Goal: Task Accomplishment & Management: Manage account settings

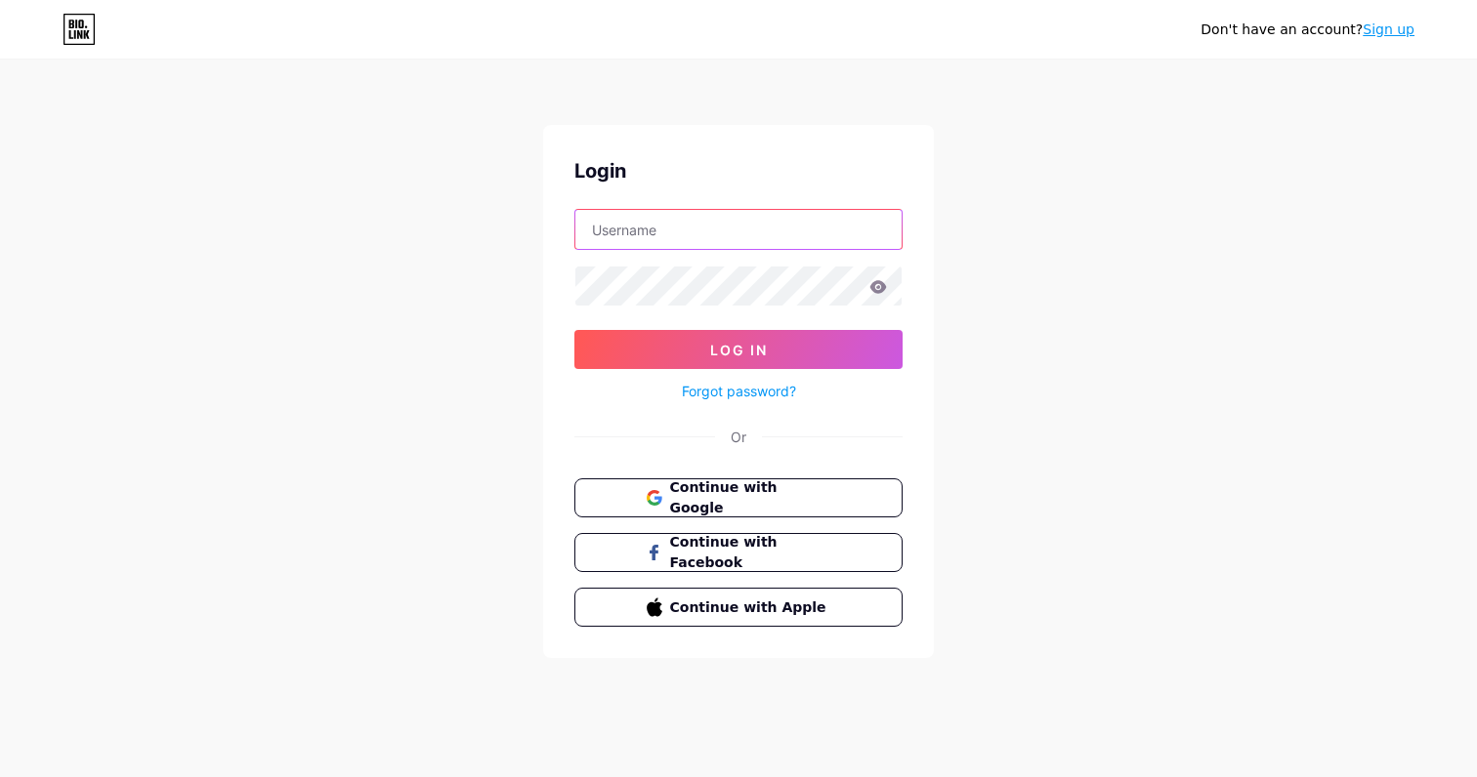
type input "[EMAIL_ADDRESS][DOMAIN_NAME]"
click at [738, 350] on button "Log In" at bounding box center [738, 349] width 328 height 39
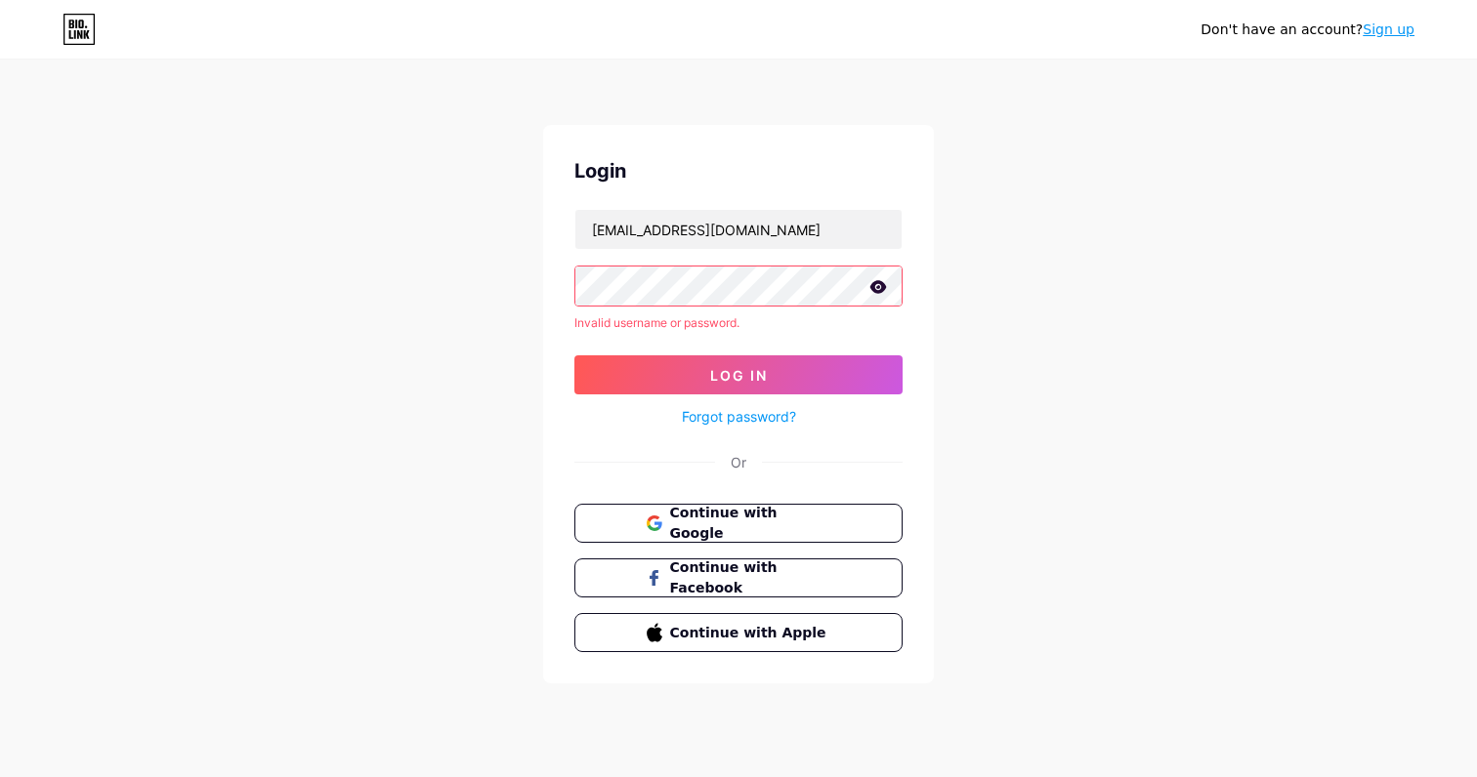
click at [879, 287] on icon at bounding box center [878, 286] width 17 height 13
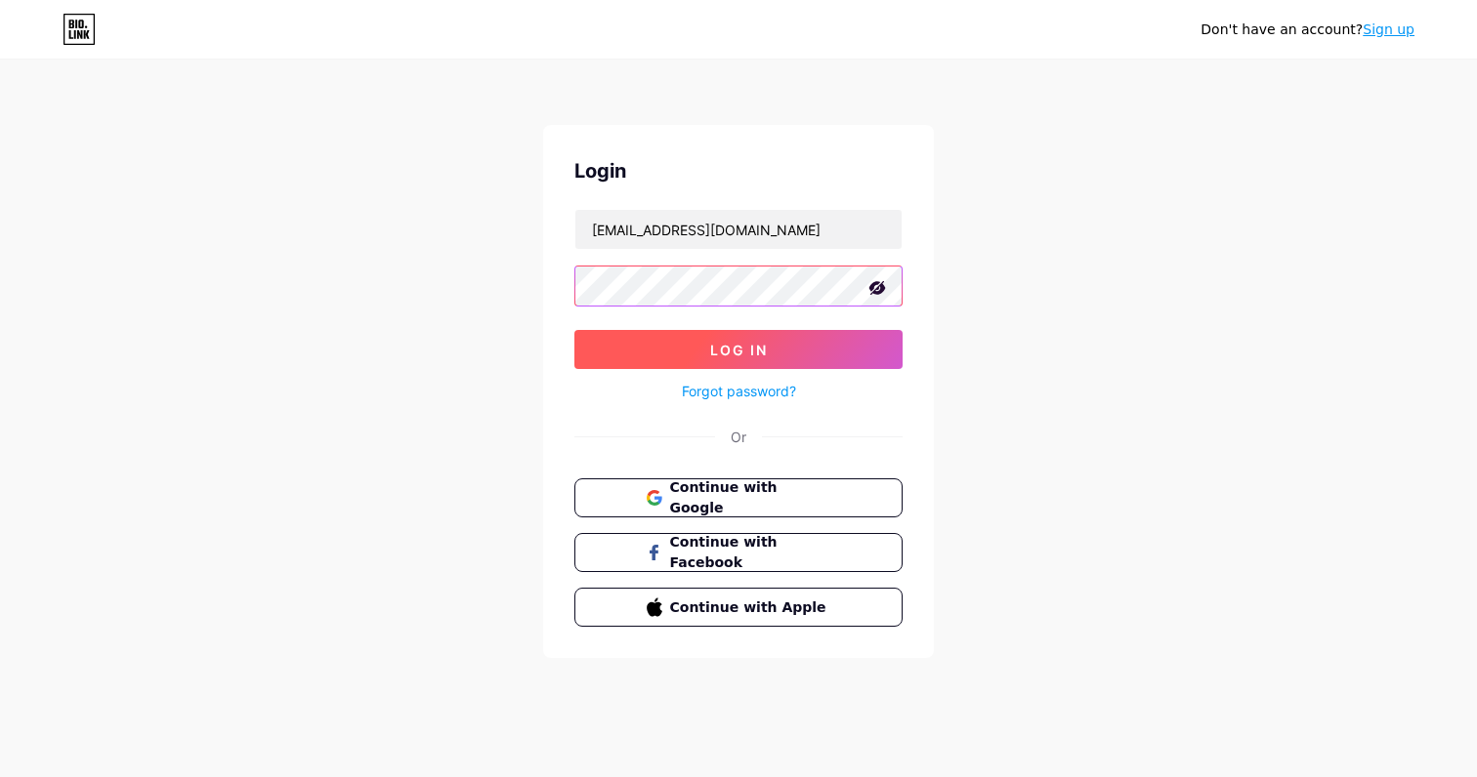
click at [738, 350] on button "Log In" at bounding box center [738, 349] width 328 height 39
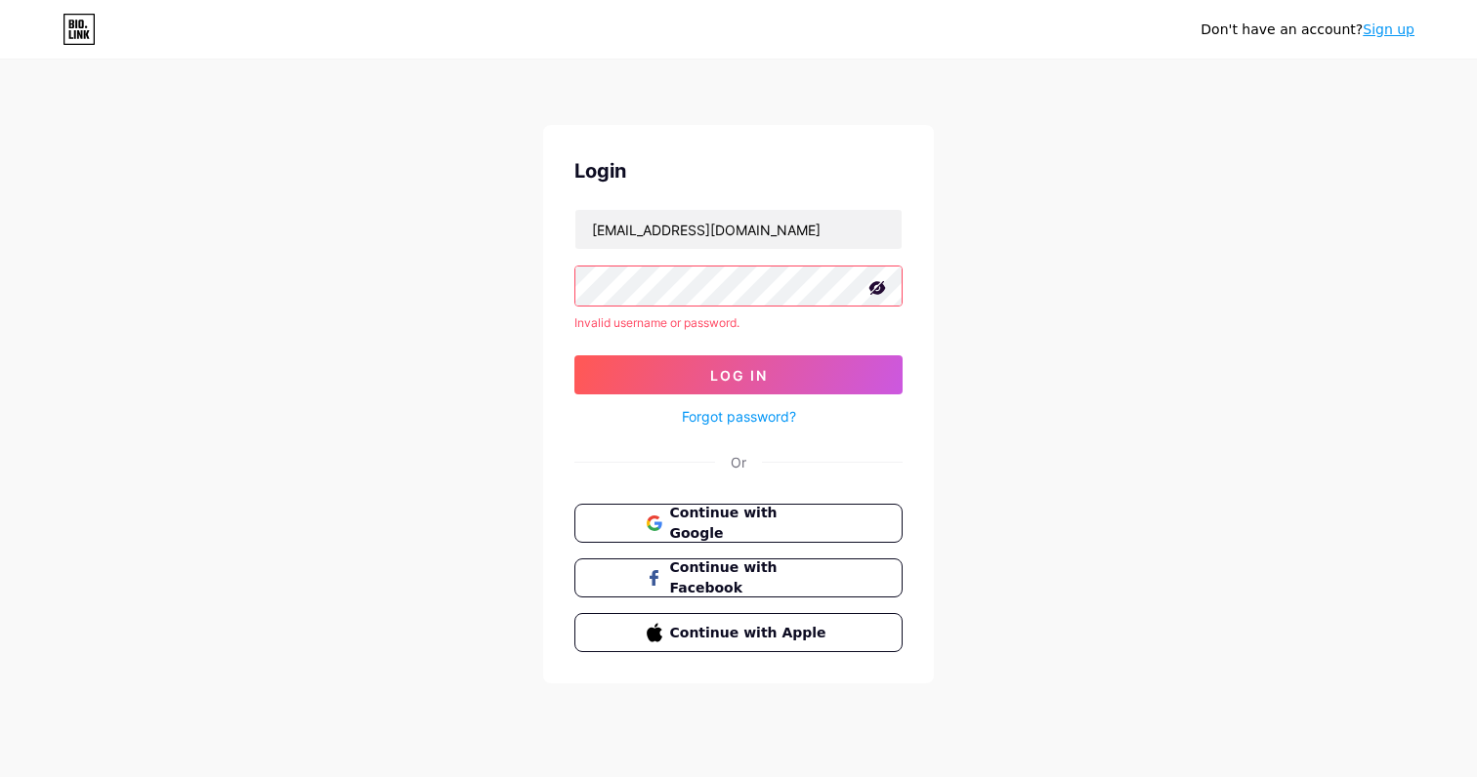
click at [710, 266] on div at bounding box center [738, 286] width 328 height 41
click at [737, 417] on link "Forgot password?" at bounding box center [739, 416] width 114 height 21
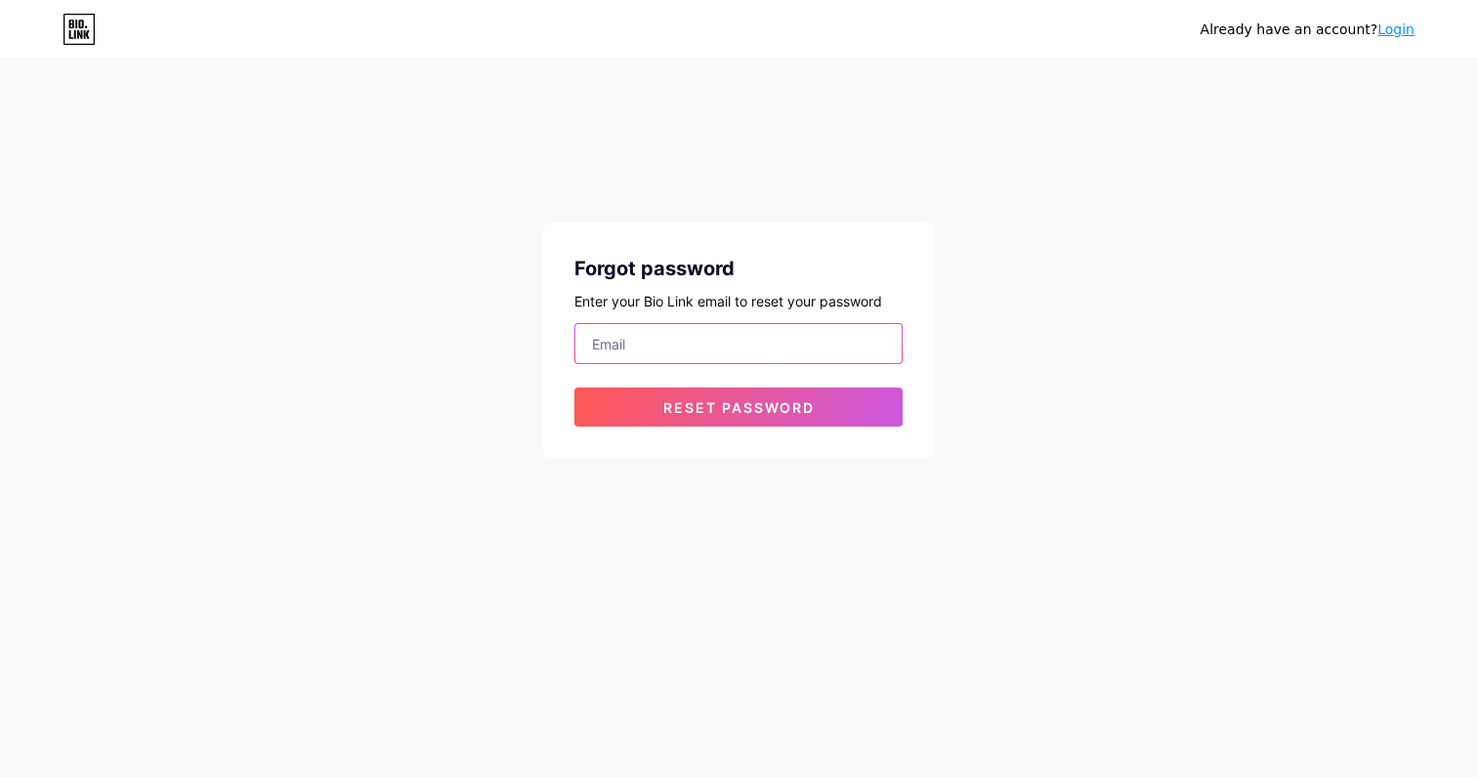
type input "[EMAIL_ADDRESS][DOMAIN_NAME]"
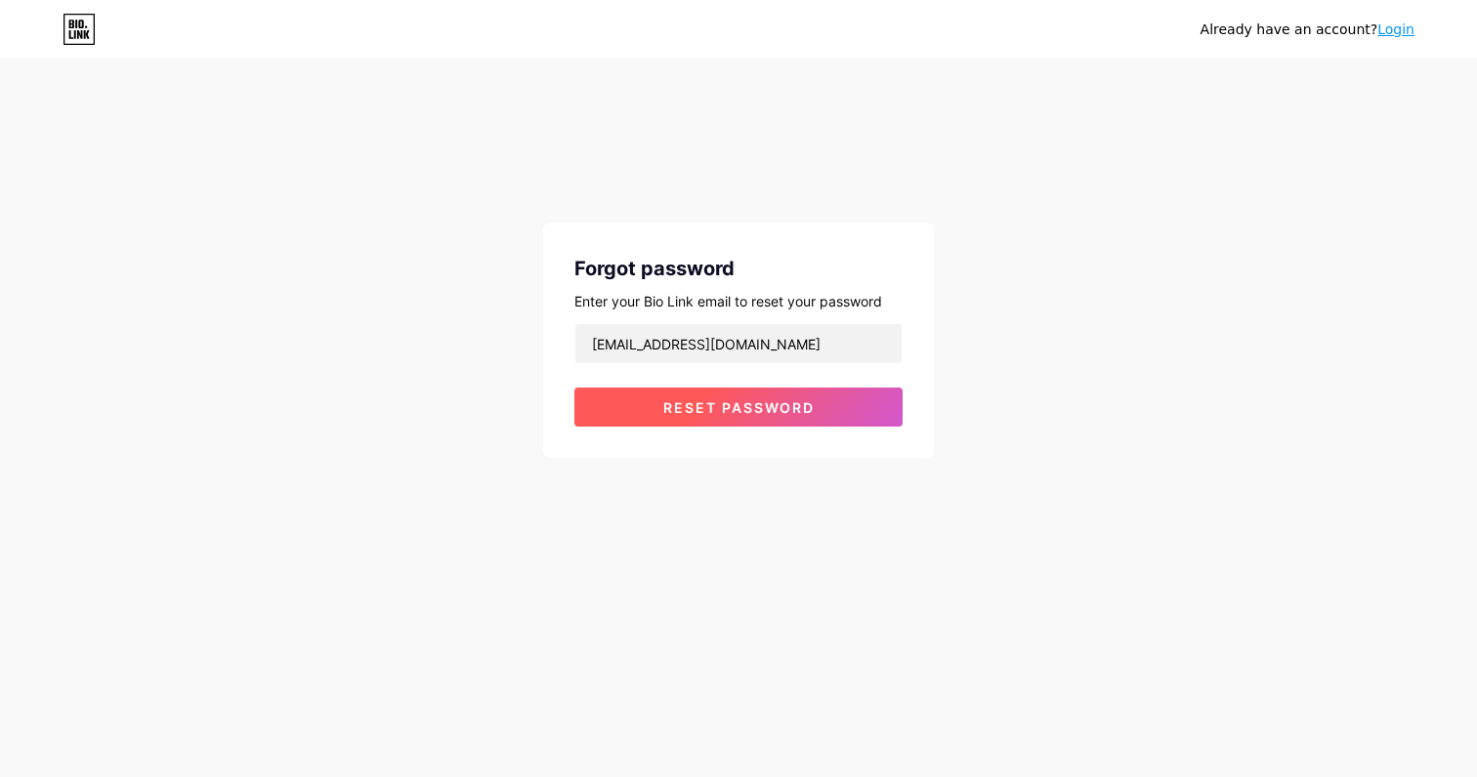
click at [682, 400] on span "Reset password" at bounding box center [738, 407] width 151 height 17
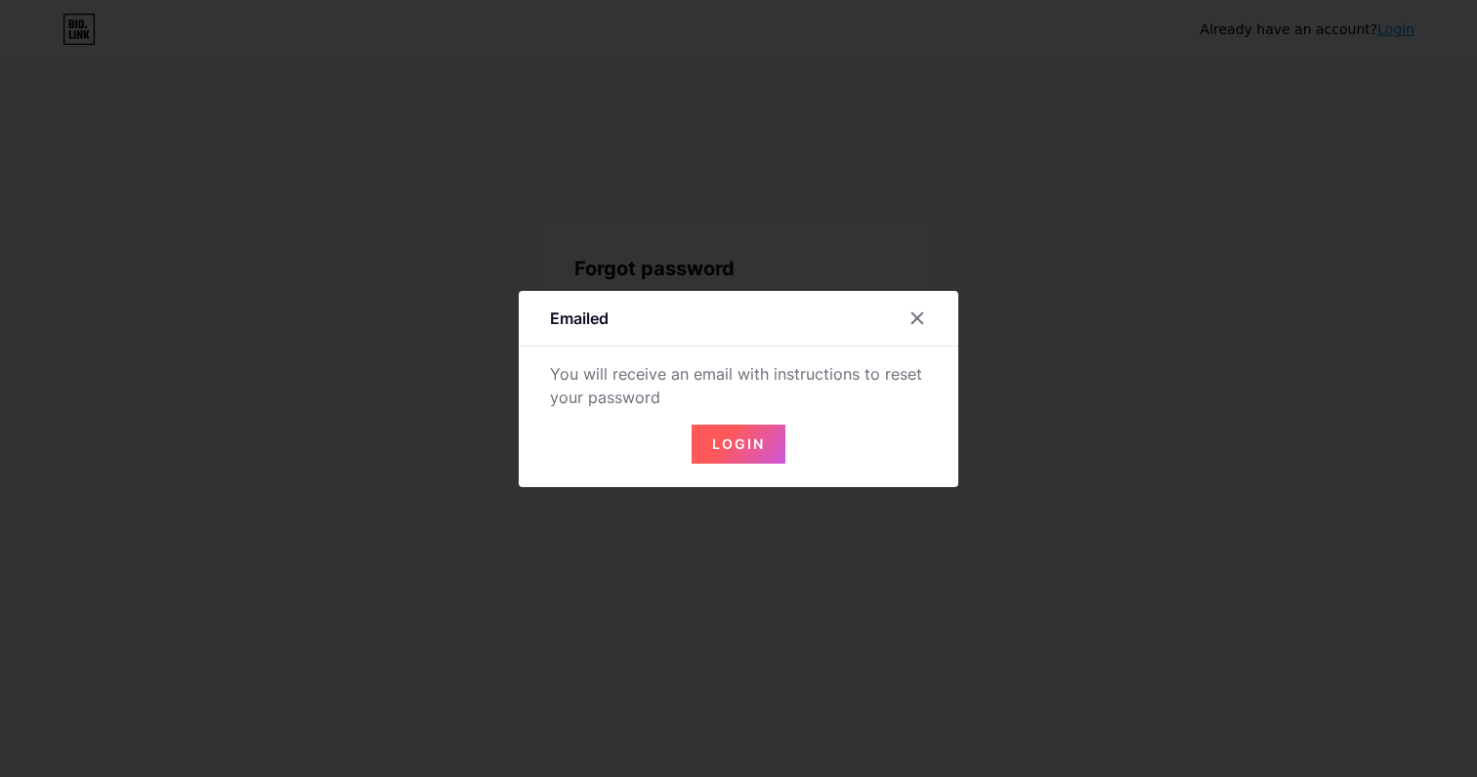
click at [724, 442] on span "Login" at bounding box center [738, 444] width 53 height 17
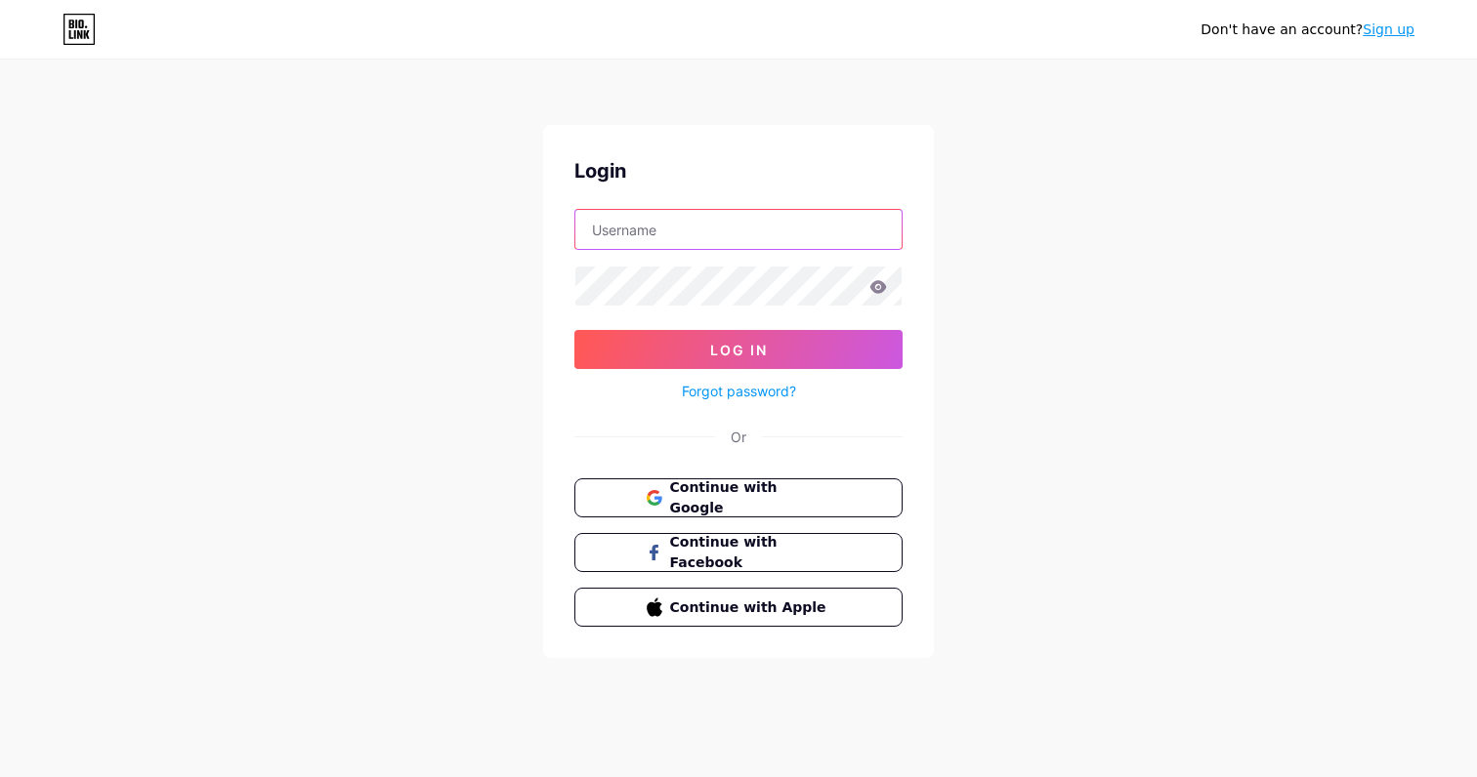
type input "[EMAIL_ADDRESS][DOMAIN_NAME]"
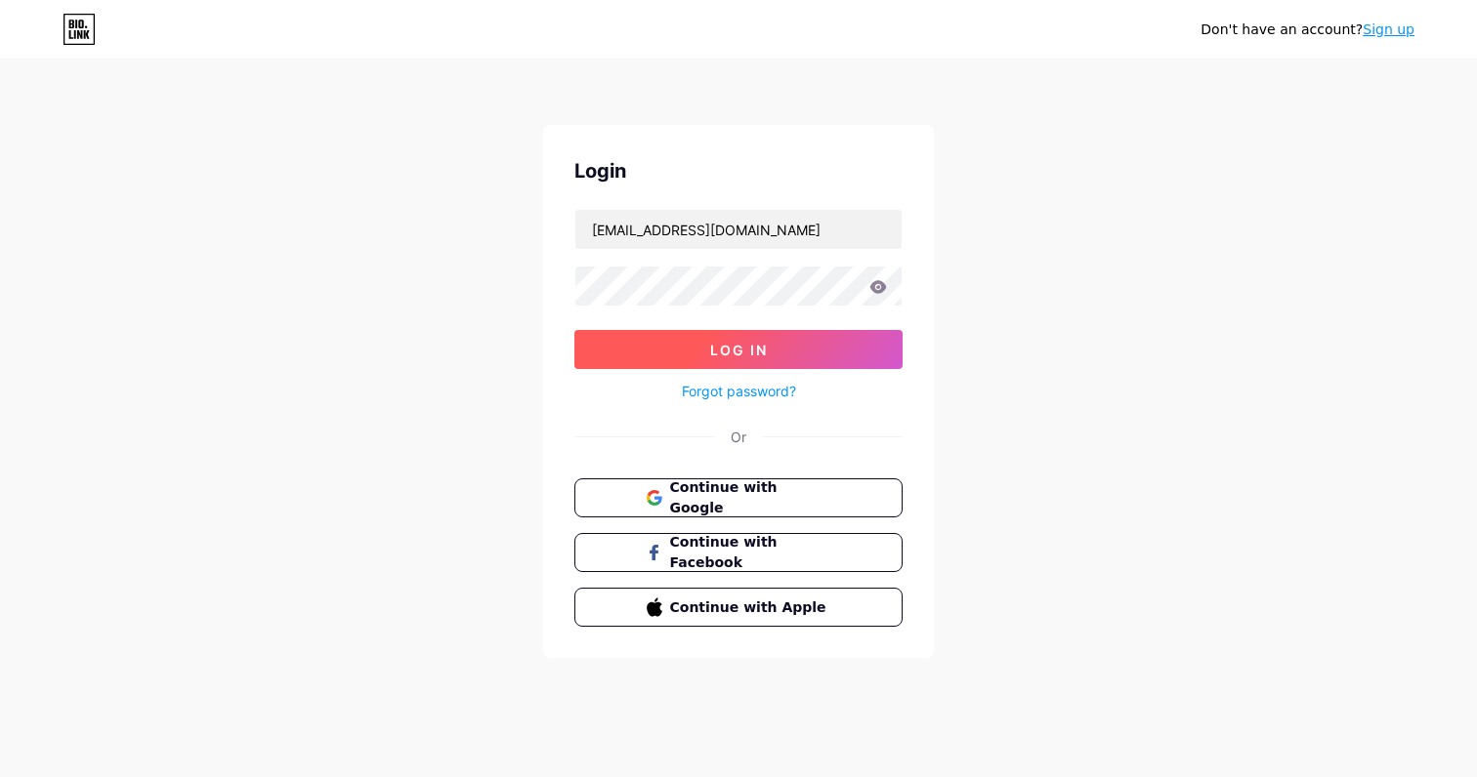
click at [666, 353] on button "Log In" at bounding box center [738, 349] width 328 height 39
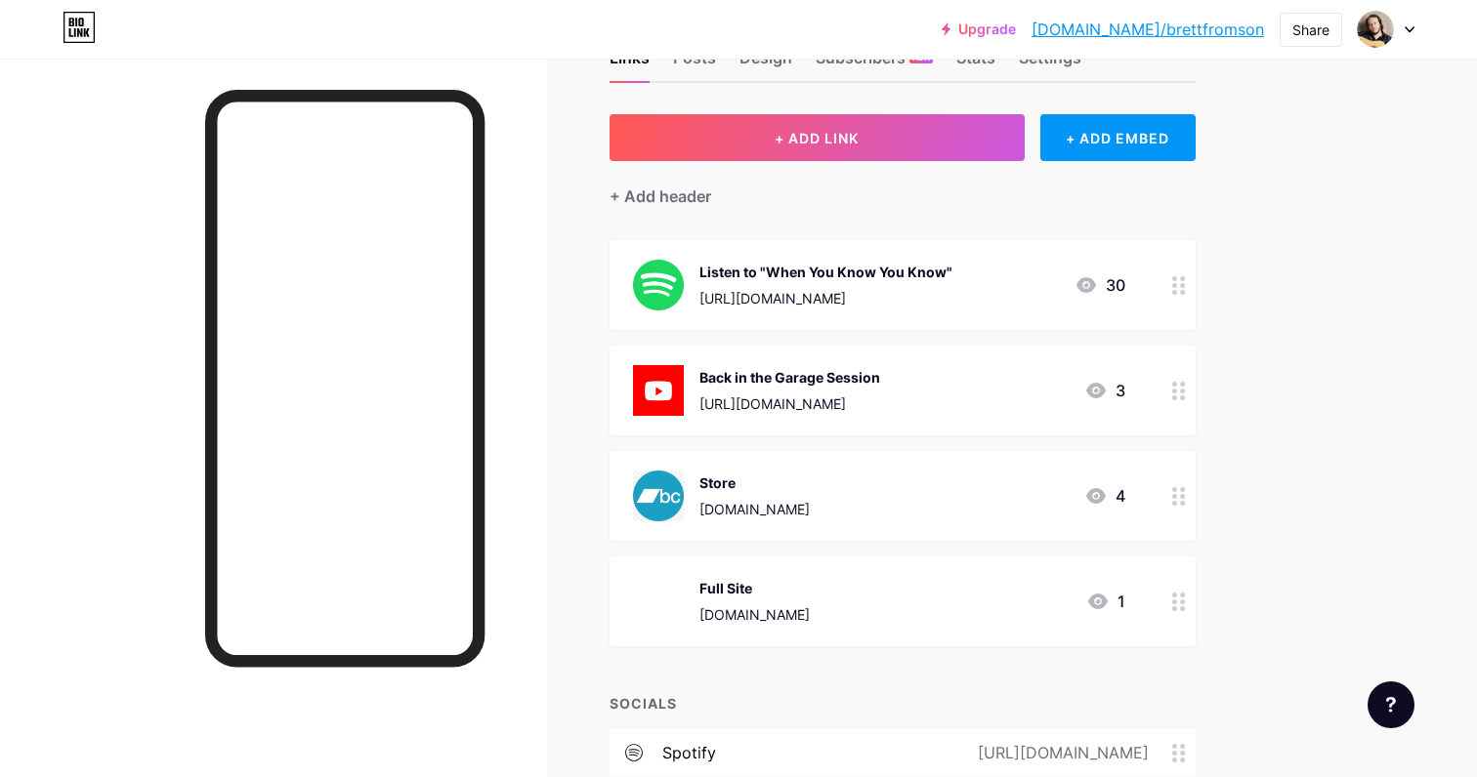
scroll to position [84, 0]
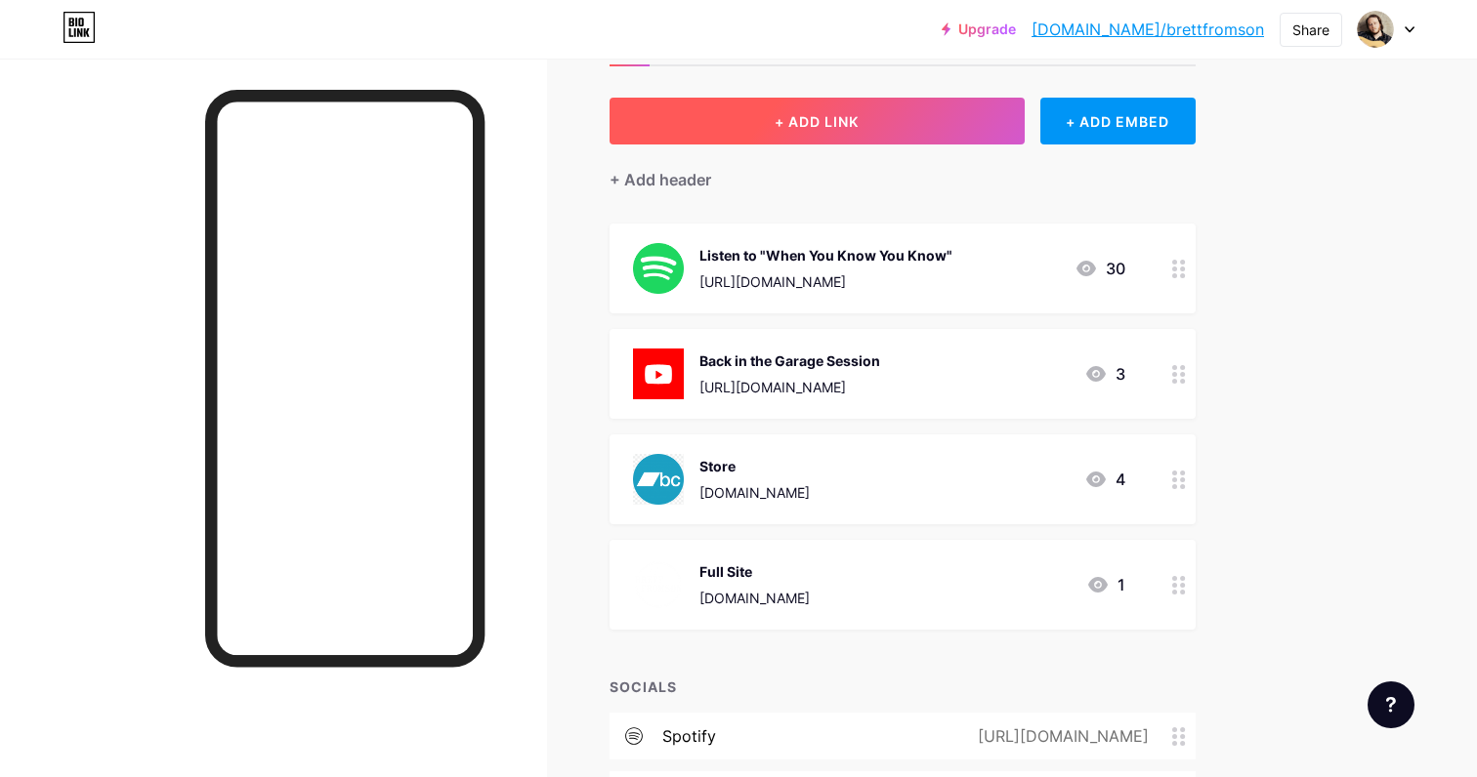
click at [880, 122] on button "+ ADD LINK" at bounding box center [816, 121] width 415 height 47
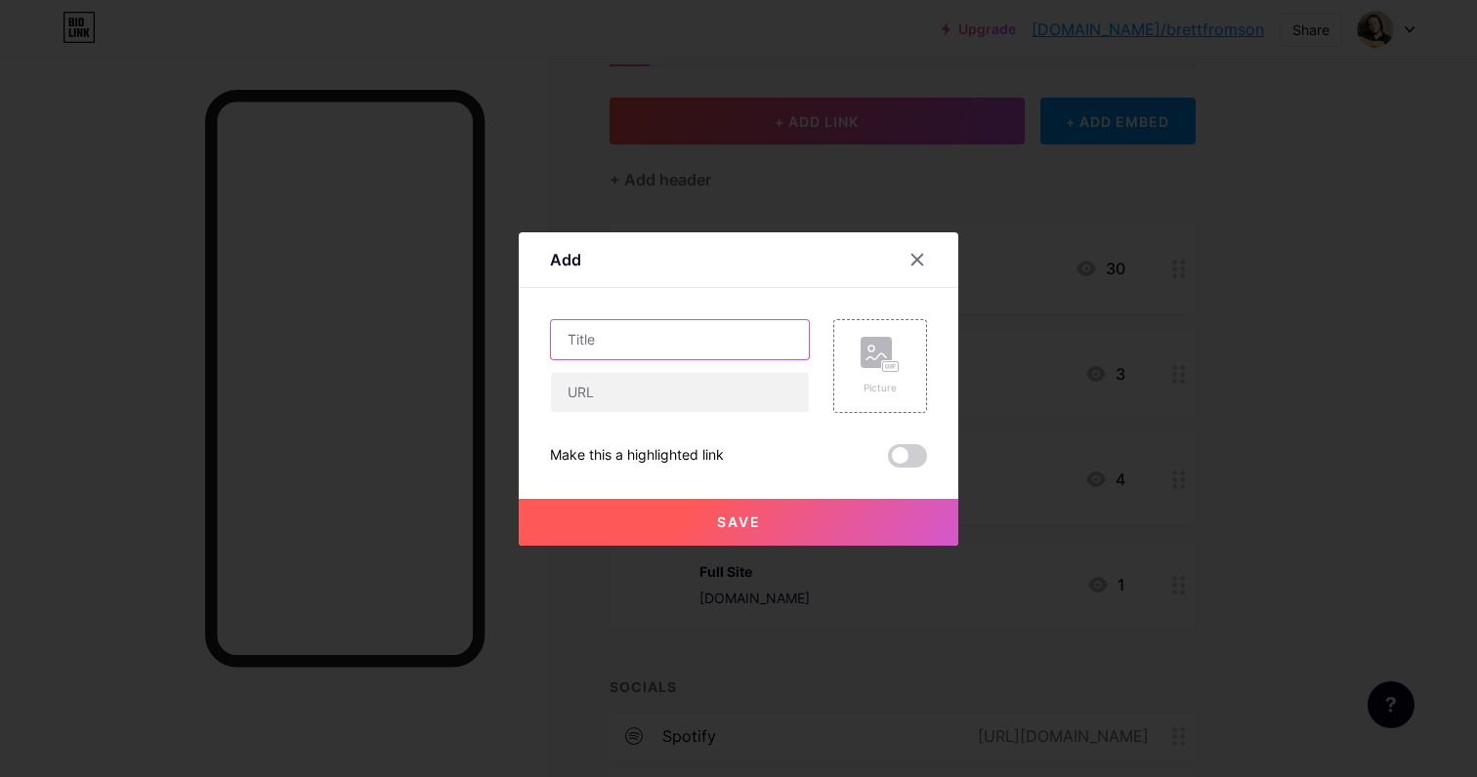
click at [675, 350] on input "text" at bounding box center [680, 339] width 258 height 39
type input "B"
type input "L"
type input "Listen to "I Am Flying Now" - [PERSON_NAME]"
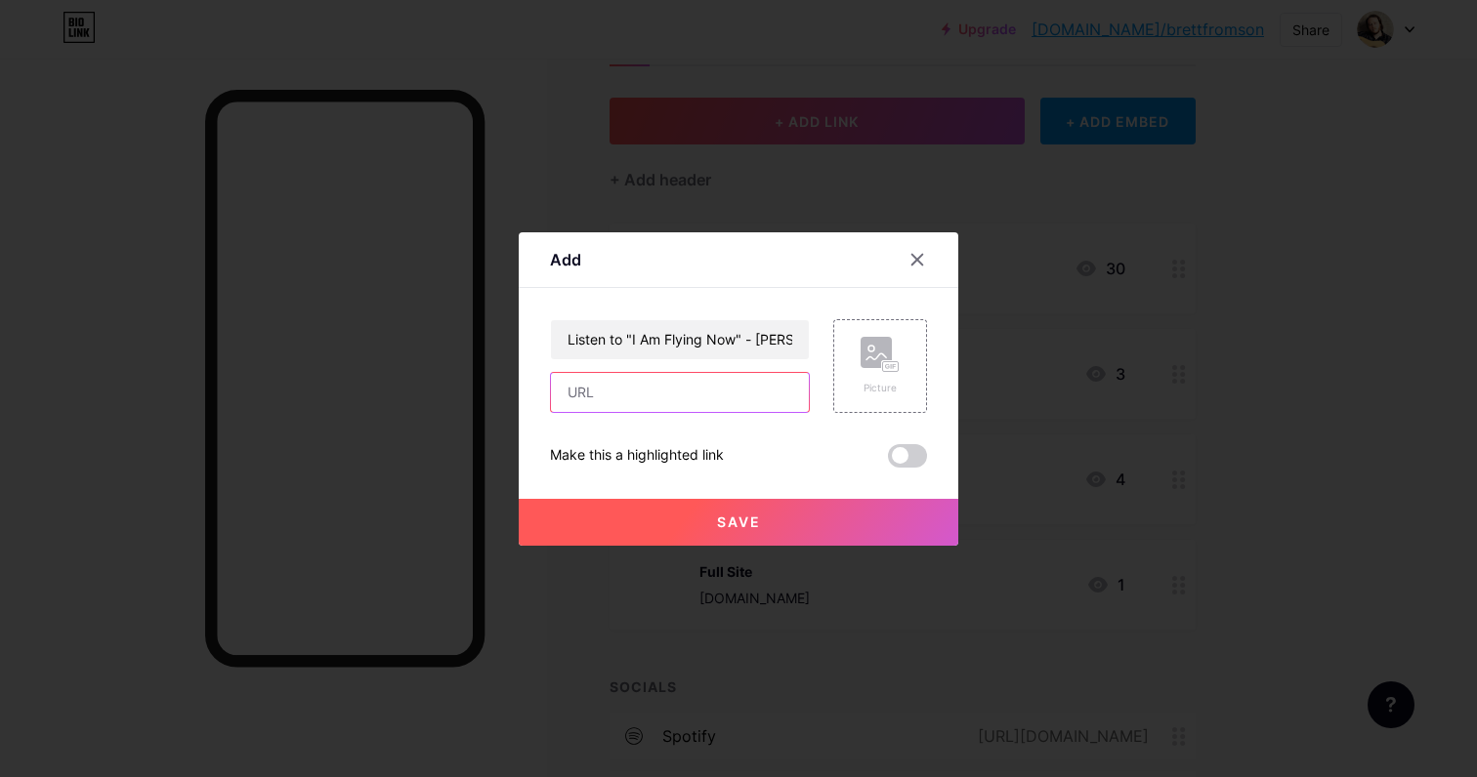
click at [634, 400] on input "text" at bounding box center [680, 392] width 258 height 39
click at [869, 370] on icon at bounding box center [879, 355] width 39 height 36
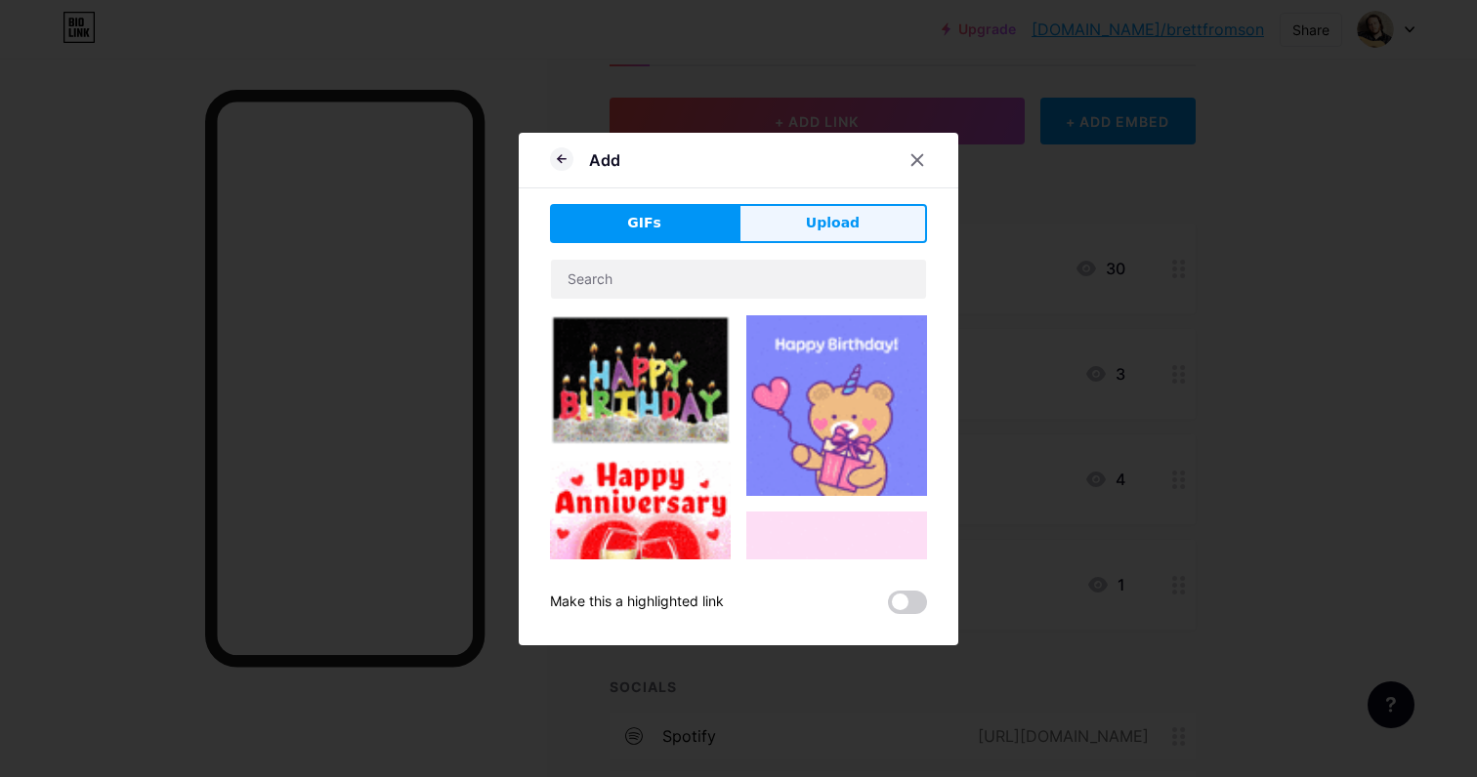
click at [831, 224] on span "Upload" at bounding box center [833, 223] width 54 height 21
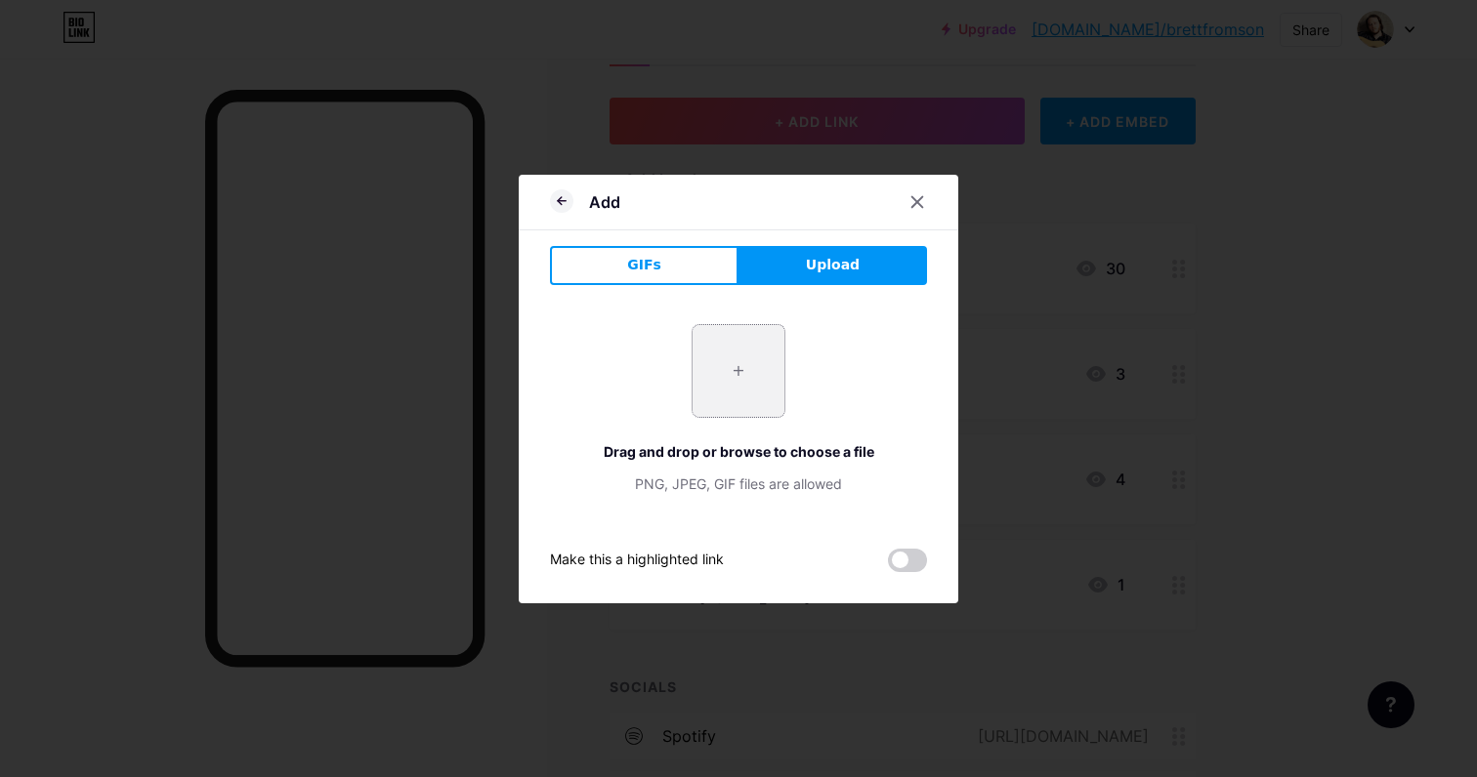
click at [741, 370] on input "file" at bounding box center [738, 371] width 92 height 92
type input "C:\fakepath\I Am Flying Now.jpg"
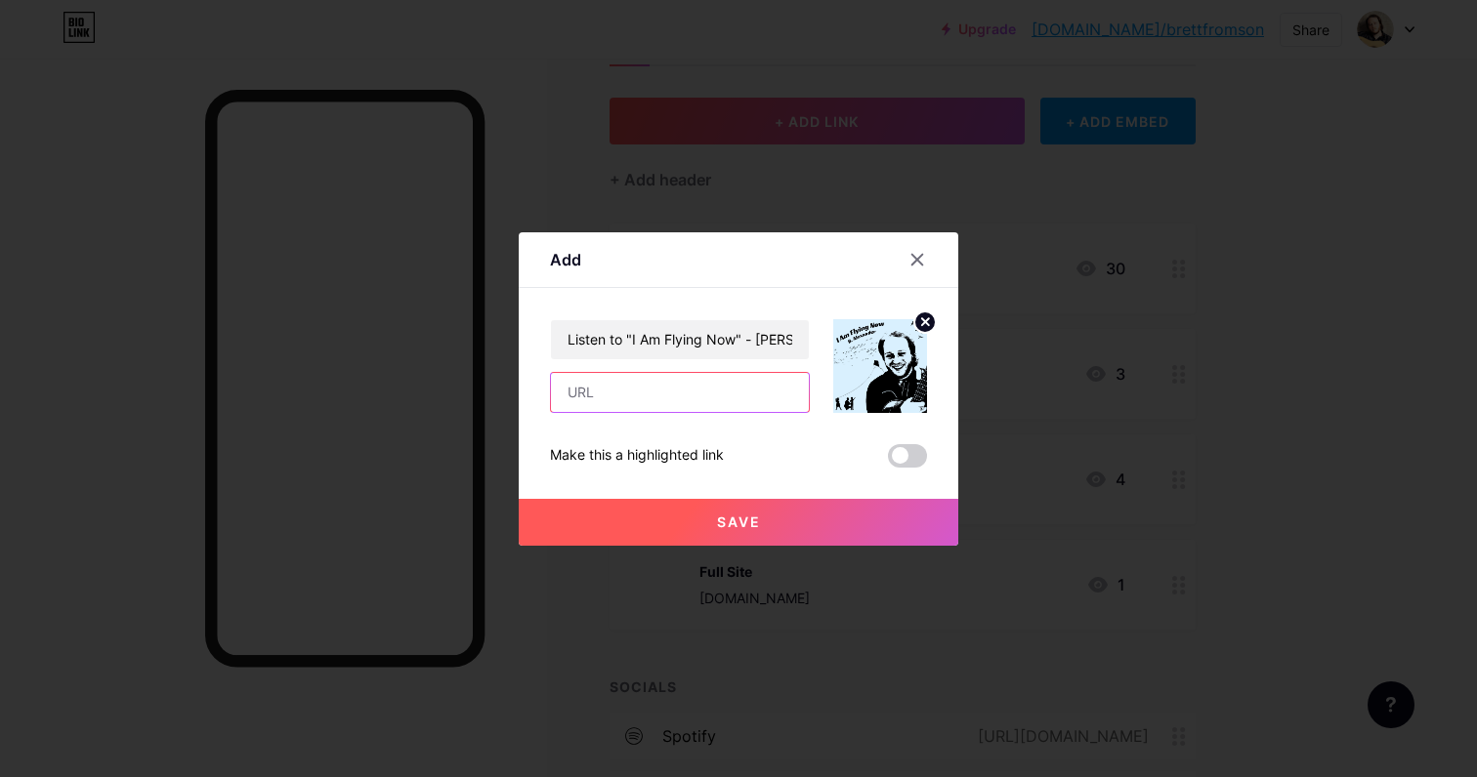
click at [657, 383] on input "text" at bounding box center [680, 392] width 258 height 39
drag, startPoint x: 622, startPoint y: 339, endPoint x: 519, endPoint y: 334, distance: 103.6
click at [519, 334] on div "Add Content YouTube Play YouTube video without leaving your page. ADD Vimeo Pla…" at bounding box center [738, 389] width 439 height 314
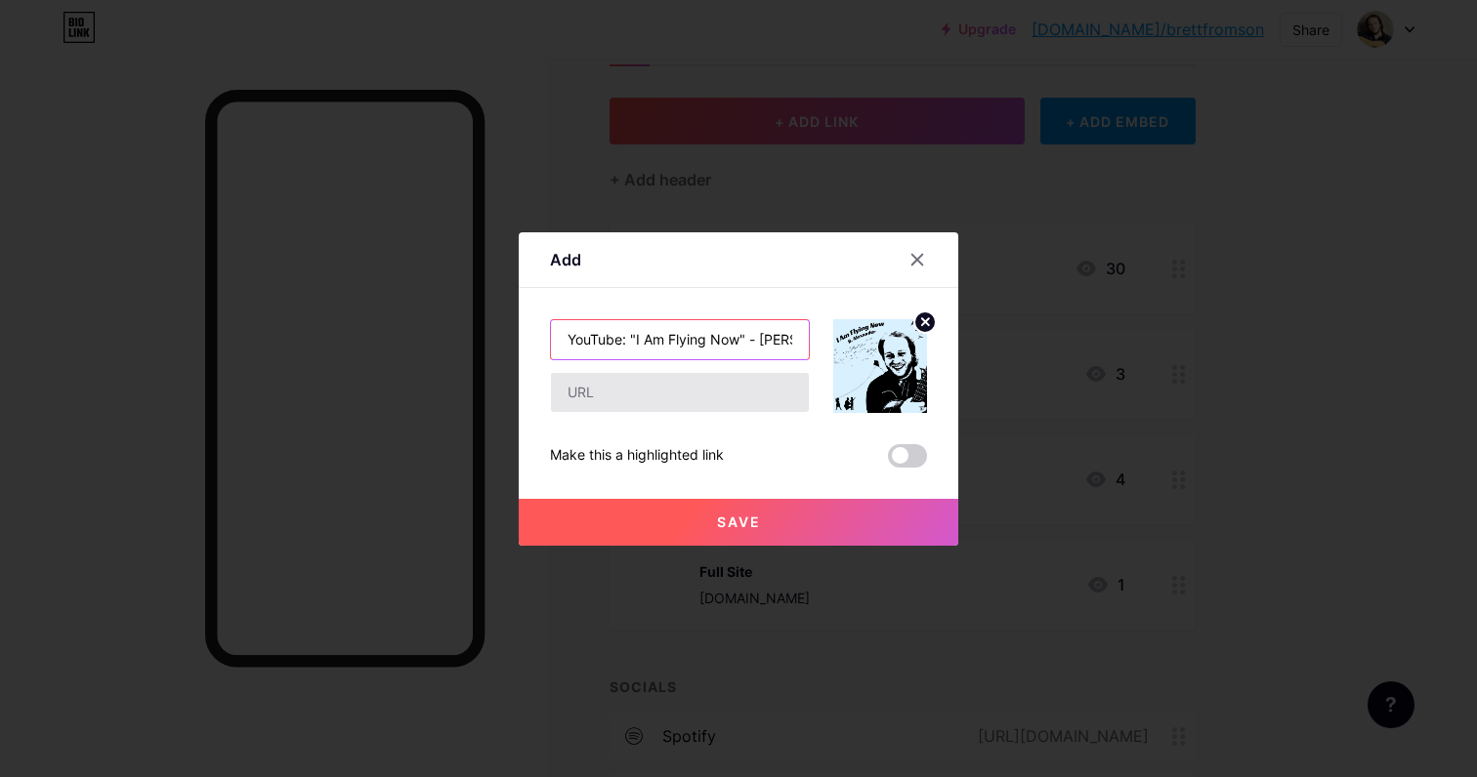
type input "YouTube: "I Am Flying Now" - [PERSON_NAME]"
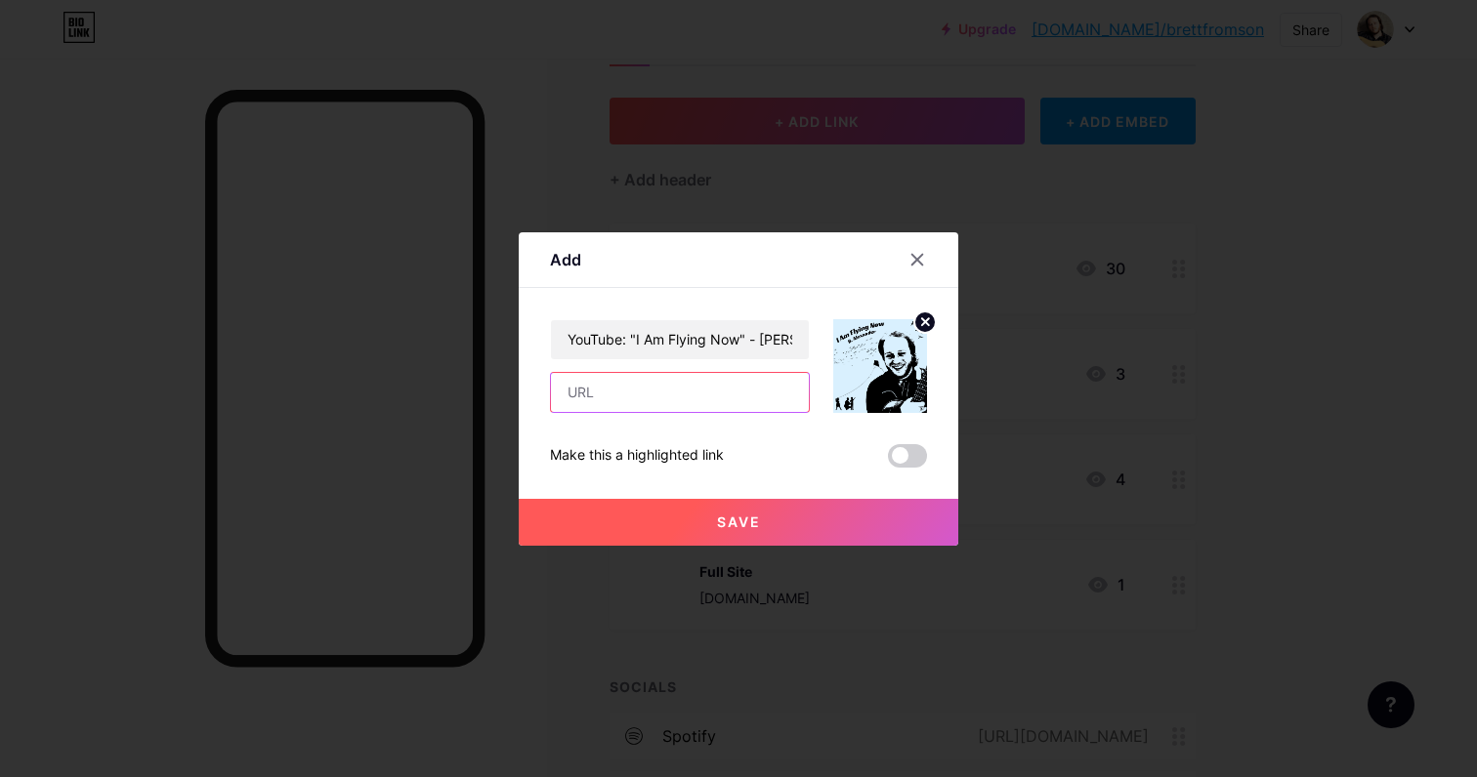
click at [603, 386] on input "text" at bounding box center [680, 392] width 258 height 39
click at [679, 385] on input "text" at bounding box center [680, 392] width 258 height 39
click at [675, 400] on input "text" at bounding box center [680, 392] width 258 height 39
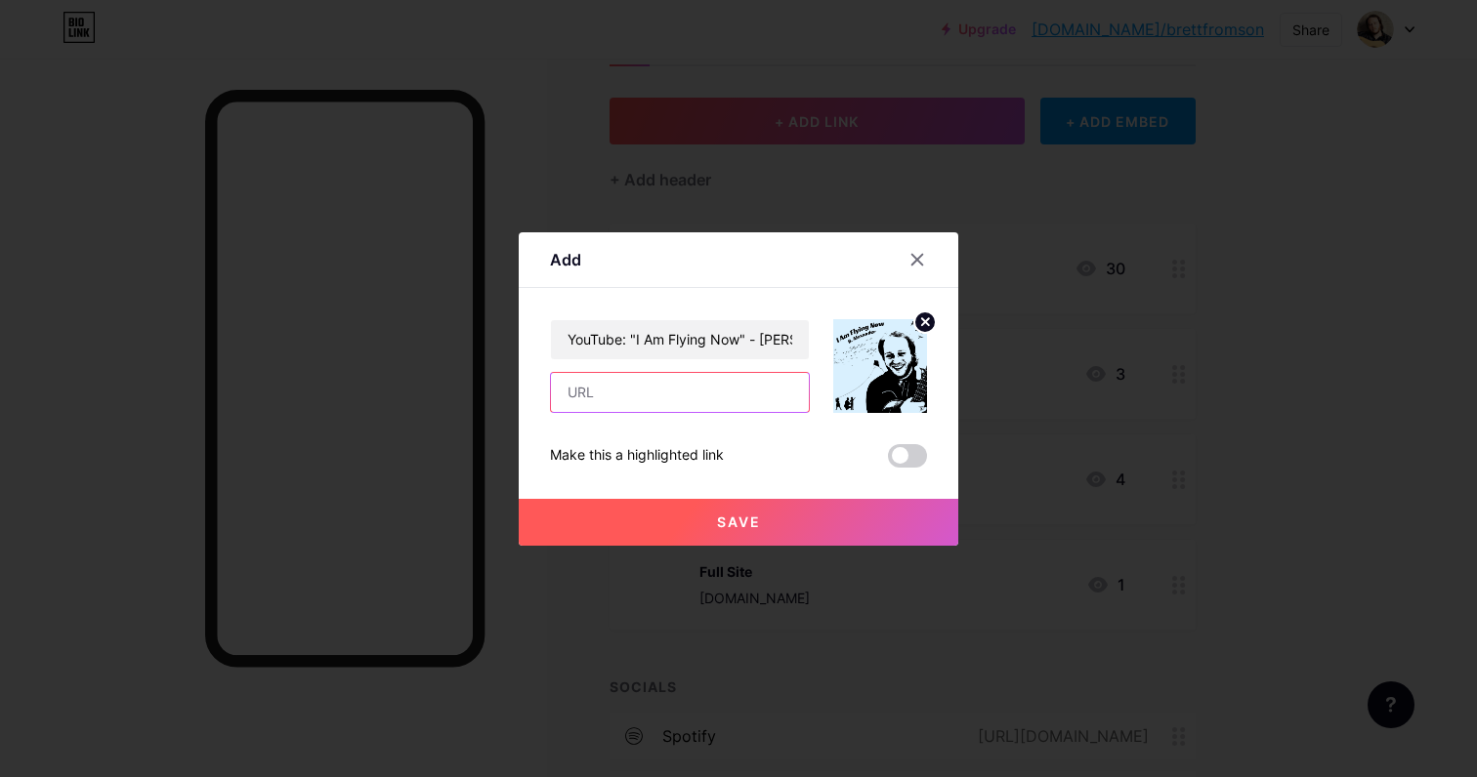
paste input "[URL][DOMAIN_NAME]"
type input "[URL][DOMAIN_NAME]"
click at [862, 515] on button "Save" at bounding box center [738, 522] width 439 height 47
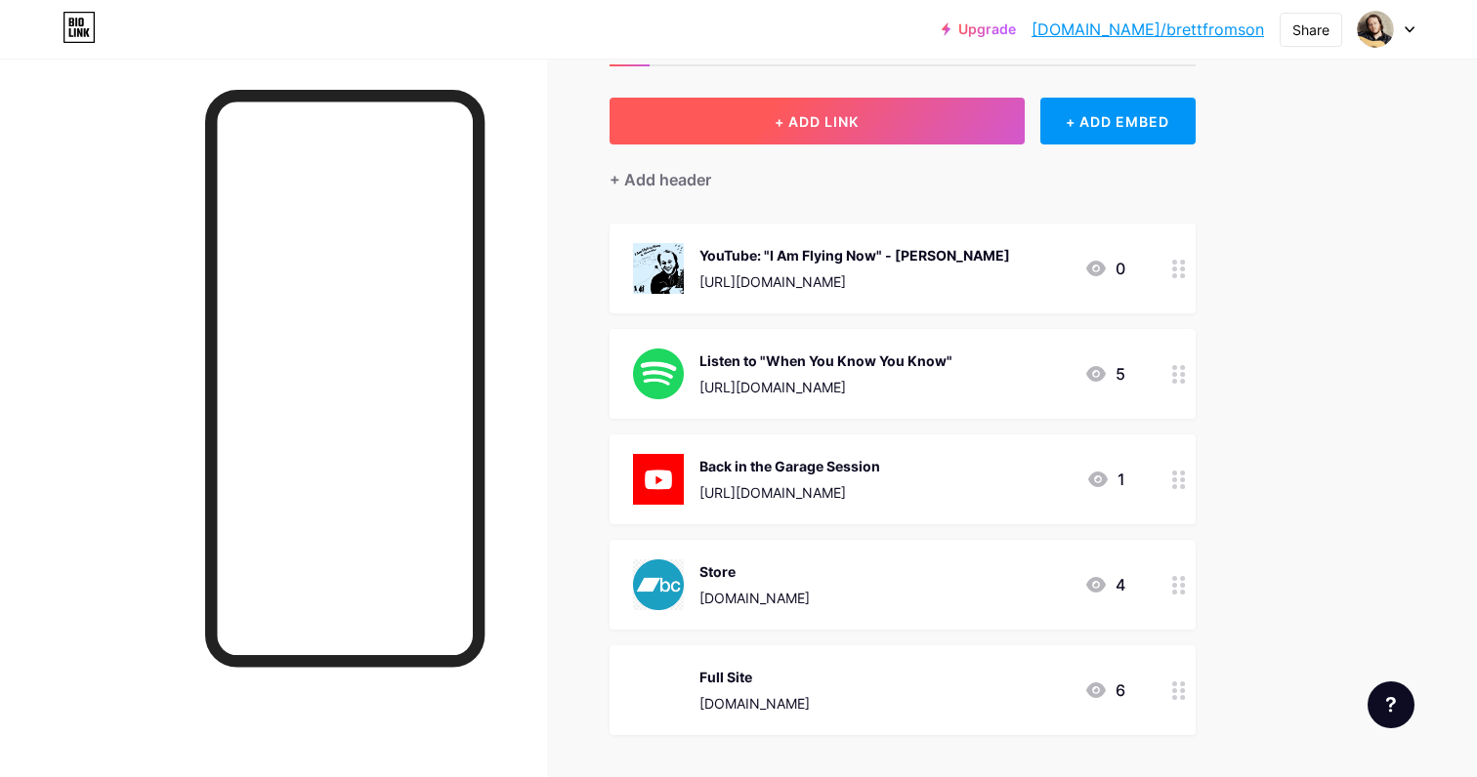
click at [927, 120] on button "+ ADD LINK" at bounding box center [816, 121] width 415 height 47
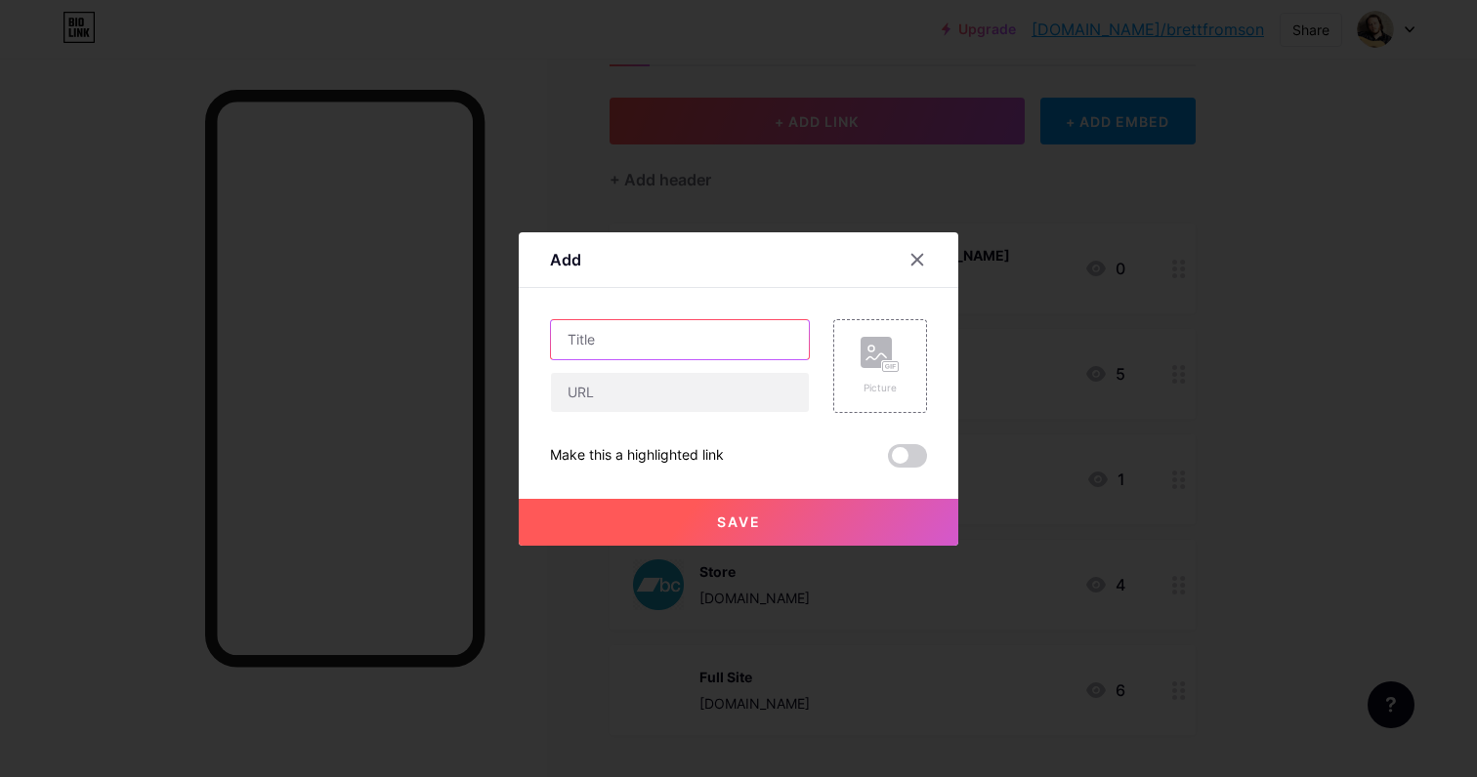
click at [636, 349] on input "text" at bounding box center [680, 339] width 258 height 39
type input "Spotify: "I Am Flying Now" - [PERSON_NAME]"
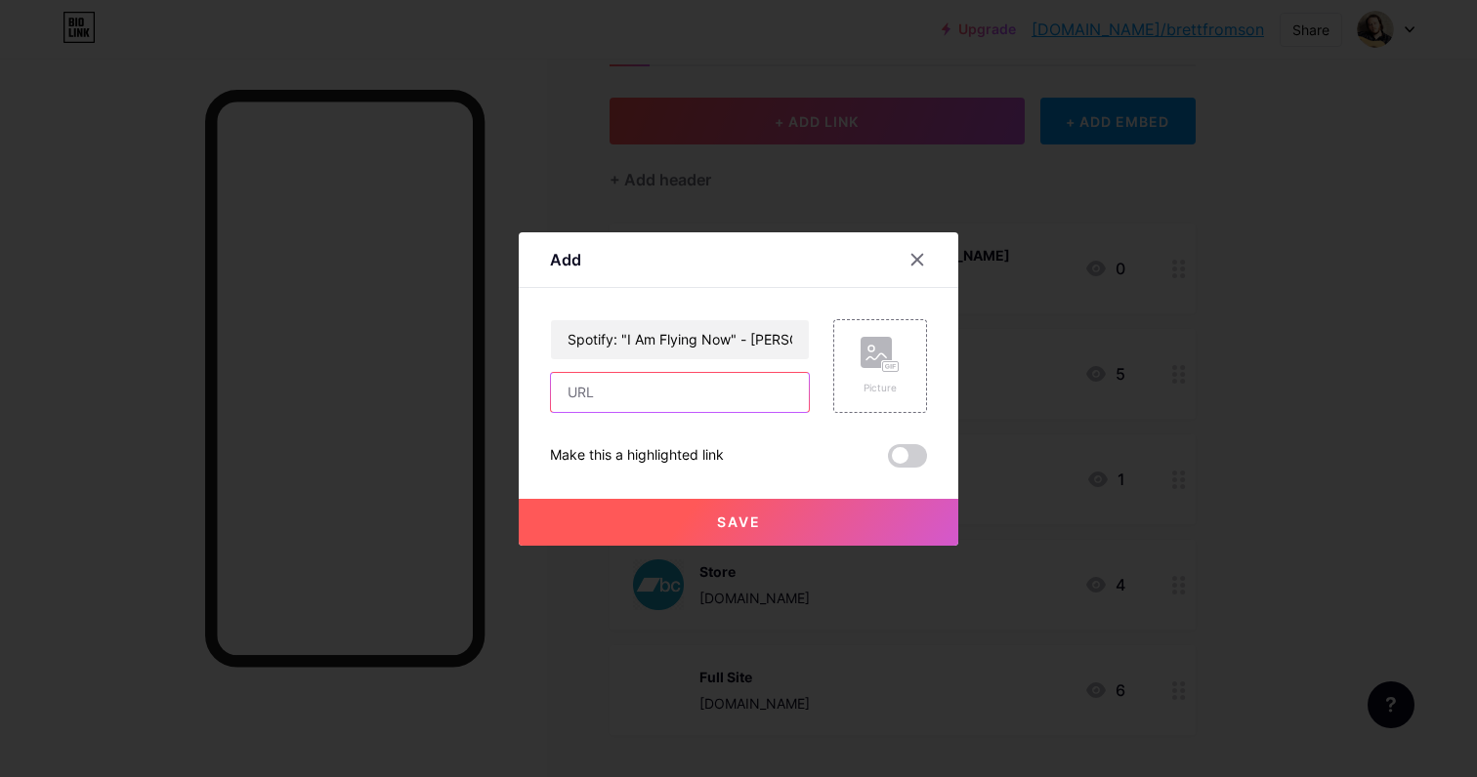
click at [609, 398] on input "text" at bounding box center [680, 392] width 258 height 39
paste input "[URL][DOMAIN_NAME]"
type input "[URL][DOMAIN_NAME]"
click at [884, 364] on rect at bounding box center [891, 366] width 16 height 10
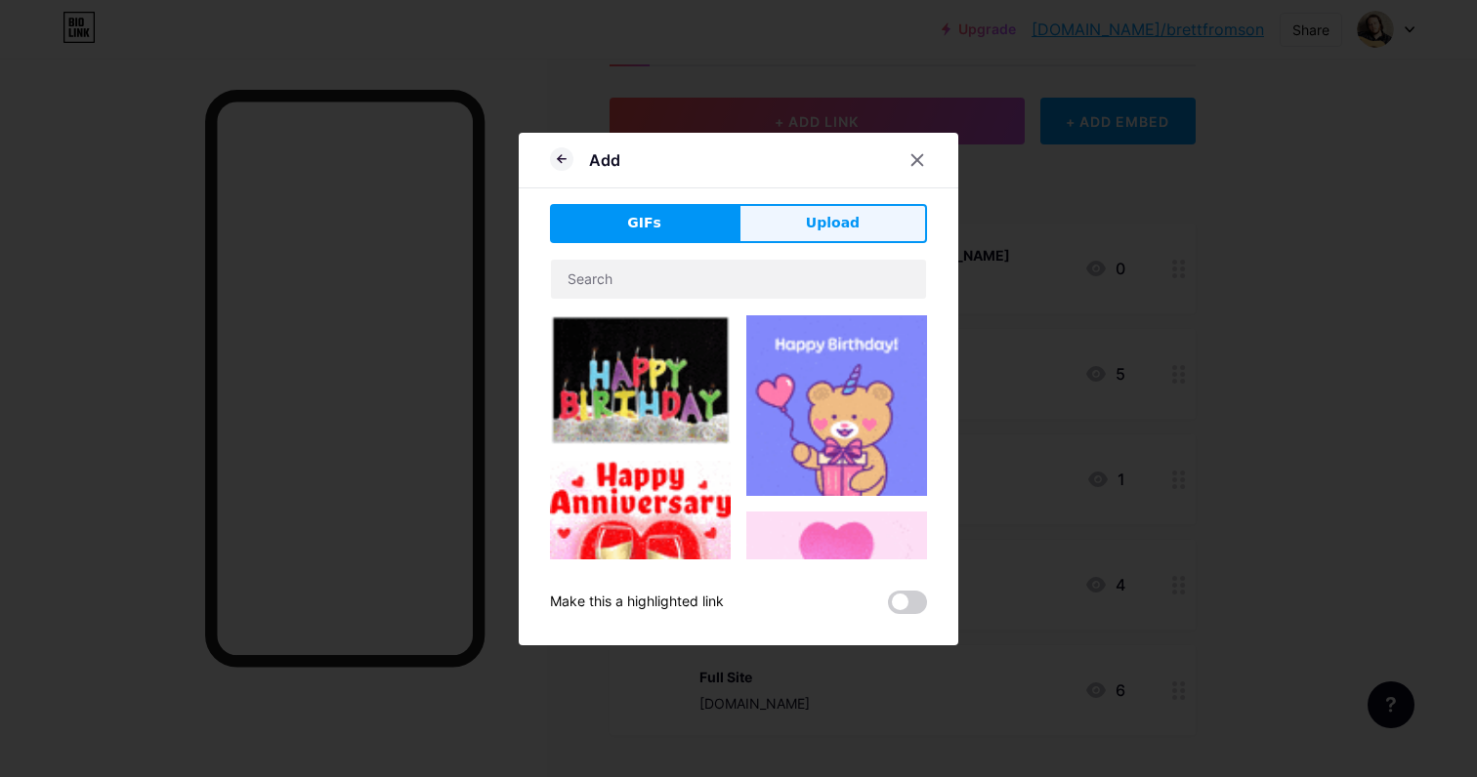
click at [853, 217] on span "Upload" at bounding box center [833, 223] width 54 height 21
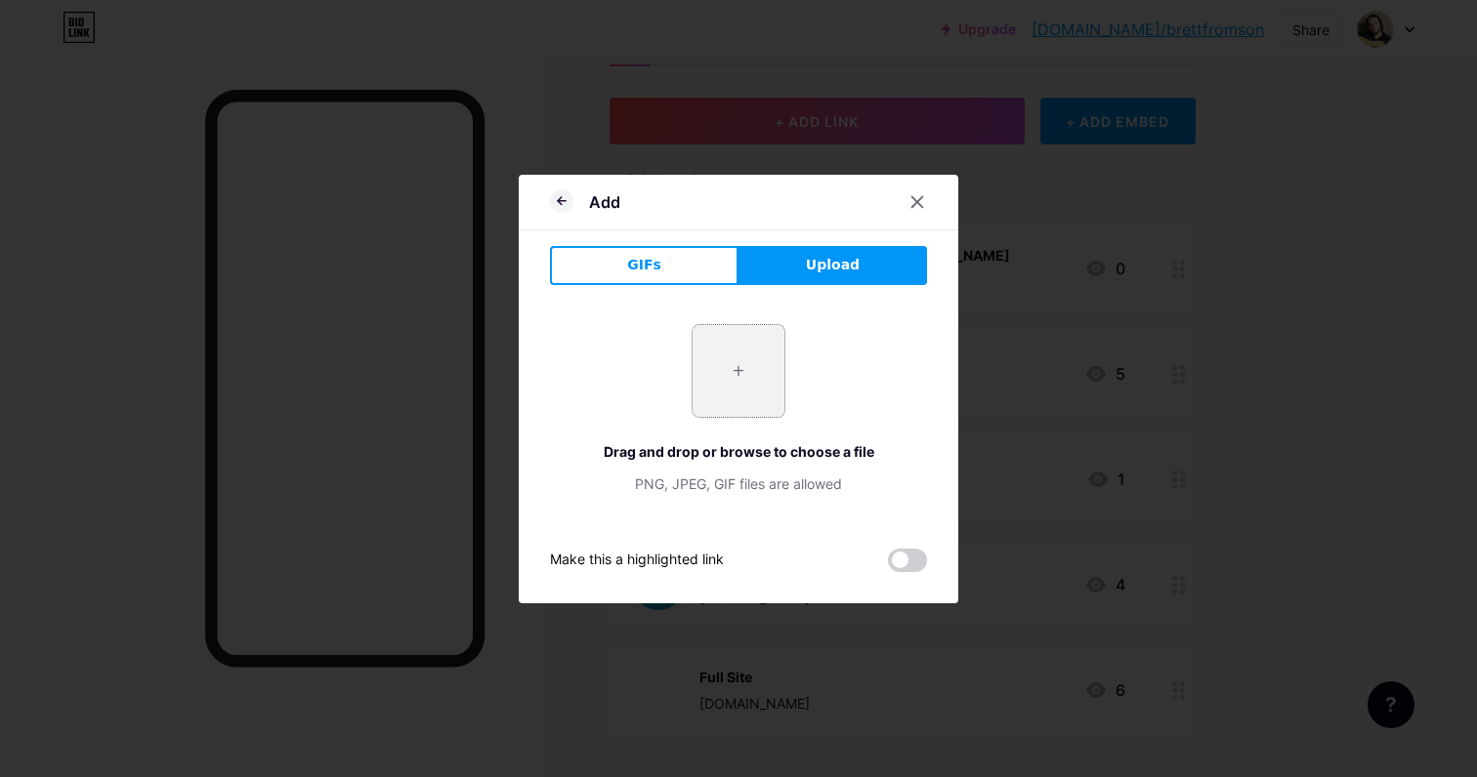
click at [735, 387] on input "file" at bounding box center [738, 371] width 92 height 92
type input "C:\fakepath\I Am Flying Now.jpg"
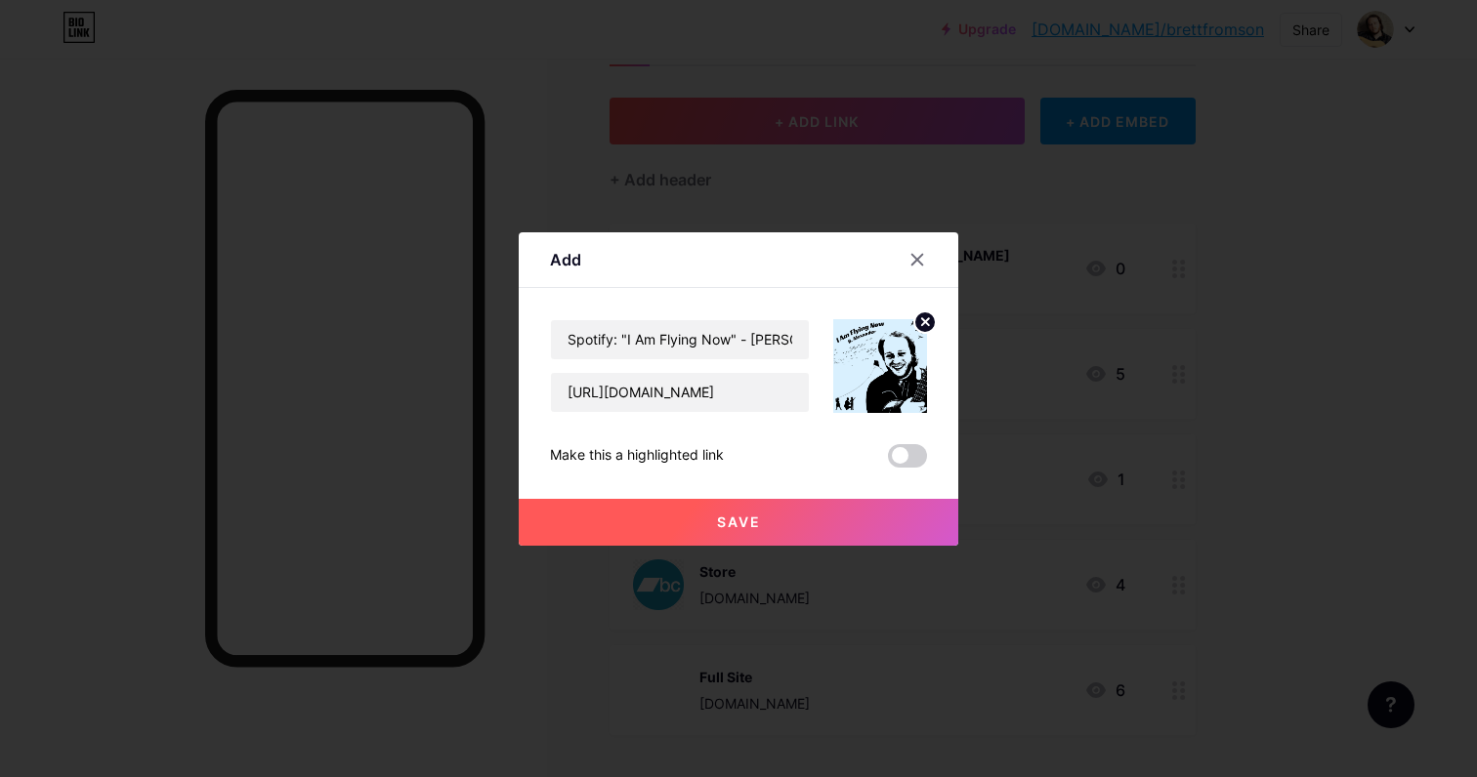
click at [763, 529] on button "Save" at bounding box center [738, 522] width 439 height 47
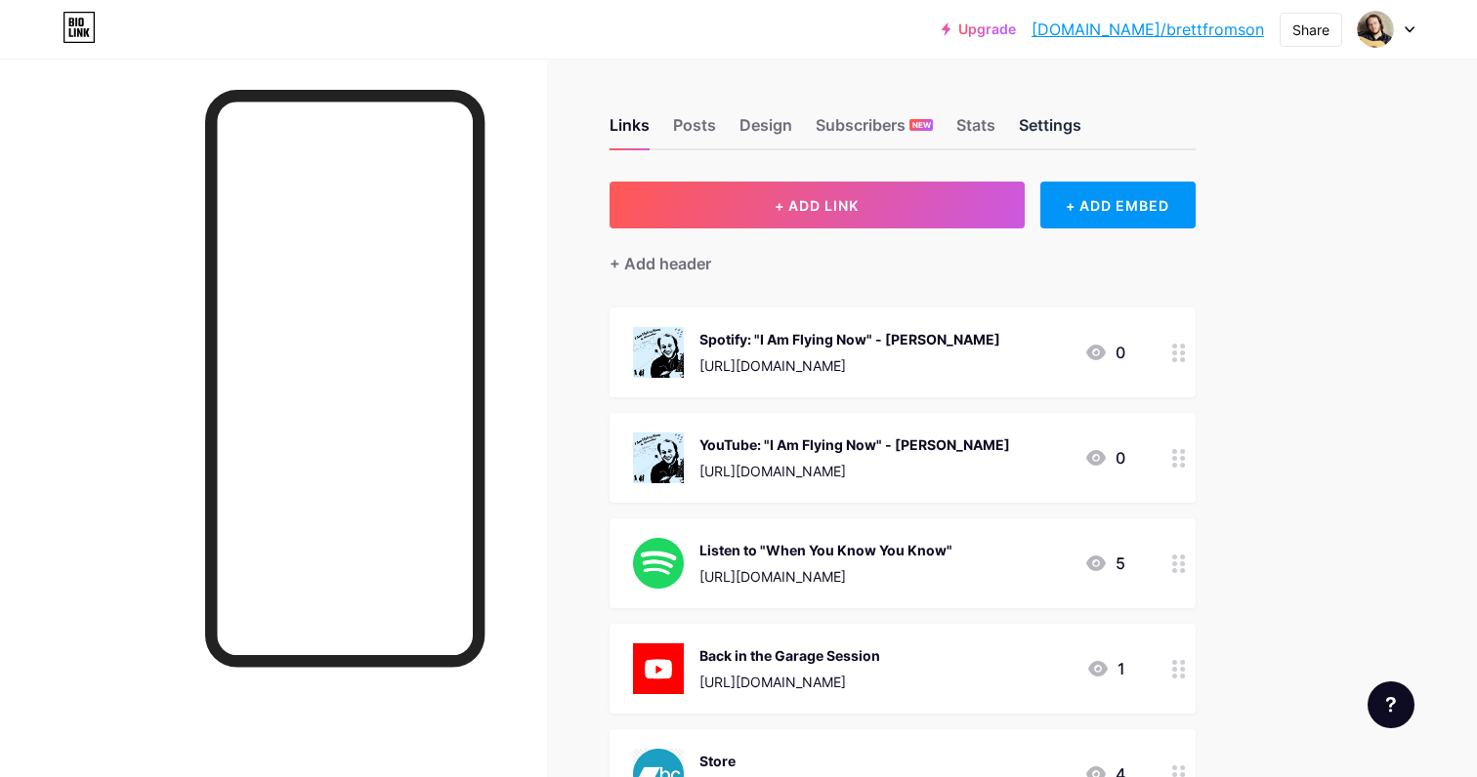
scroll to position [0, 0]
click at [1186, 35] on link "[DOMAIN_NAME]/brettfromson" at bounding box center [1147, 29] width 232 height 23
